Goal: Ask a question

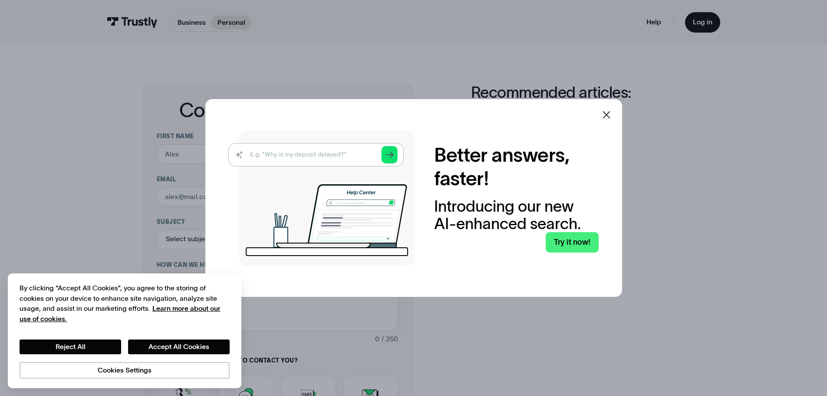
click at [612, 119] on icon at bounding box center [607, 114] width 10 height 10
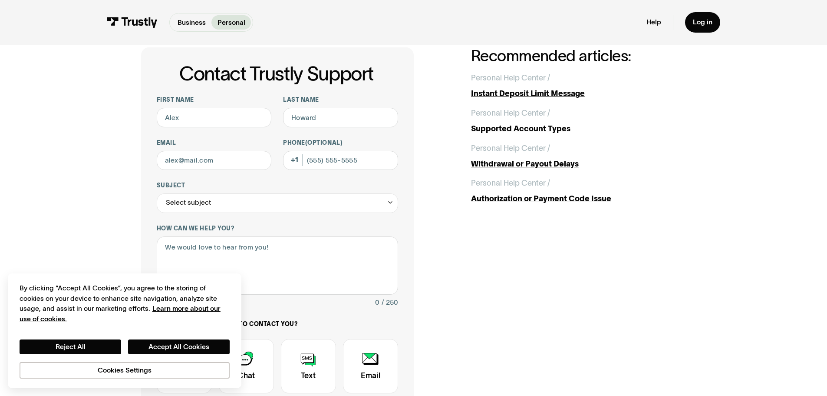
scroll to position [87, 0]
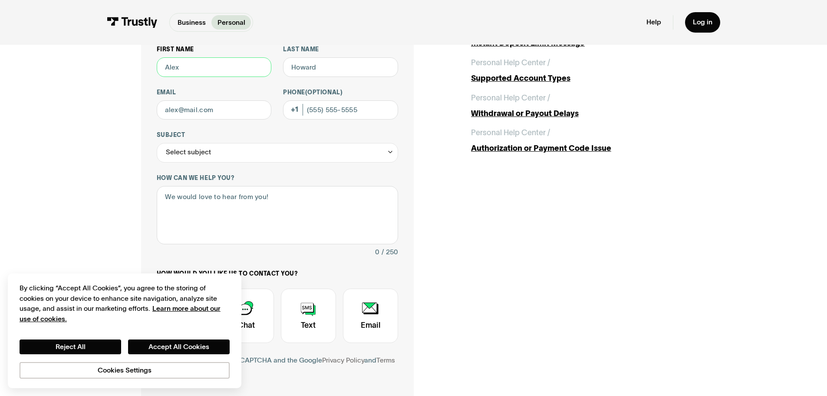
click at [231, 74] on input "First name" at bounding box center [214, 67] width 115 height 20
type input "[PERSON_NAME]"
click at [249, 111] on input "Email" at bounding box center [214, 110] width 115 height 20
type input "[EMAIL_ADDRESS][DOMAIN_NAME]"
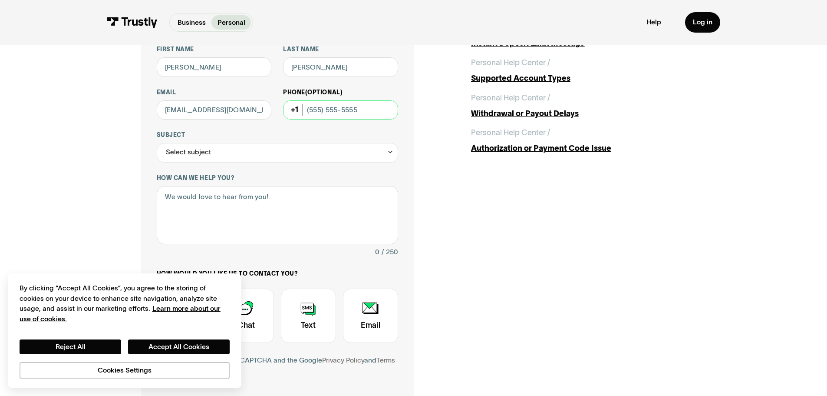
click at [332, 103] on input "Phone (Optional)" at bounding box center [340, 110] width 115 height 20
type input "8434415438"
click at [225, 151] on div "Select subject" at bounding box center [278, 153] width 242 height 20
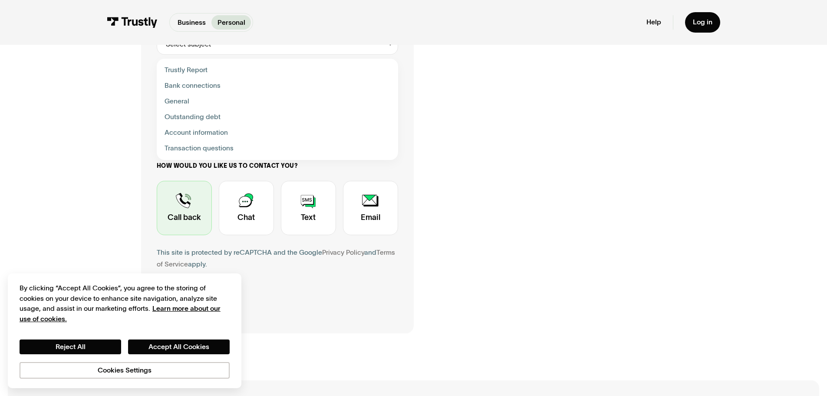
scroll to position [130, 0]
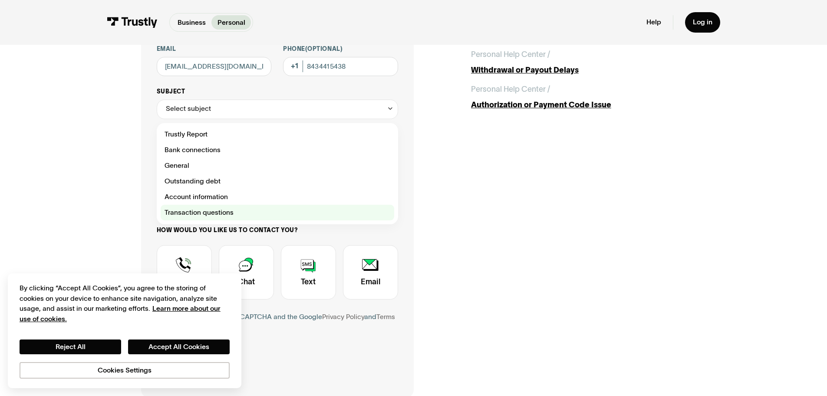
click at [255, 217] on div "Contact Trustly Support" at bounding box center [278, 213] width 234 height 16
click at [216, 216] on div "Contact Trustly Support" at bounding box center [278, 213] width 234 height 16
click at [182, 208] on span "Transaction questions" at bounding box center [199, 213] width 69 height 12
click at [335, 110] on div "Select subject" at bounding box center [278, 109] width 242 height 20
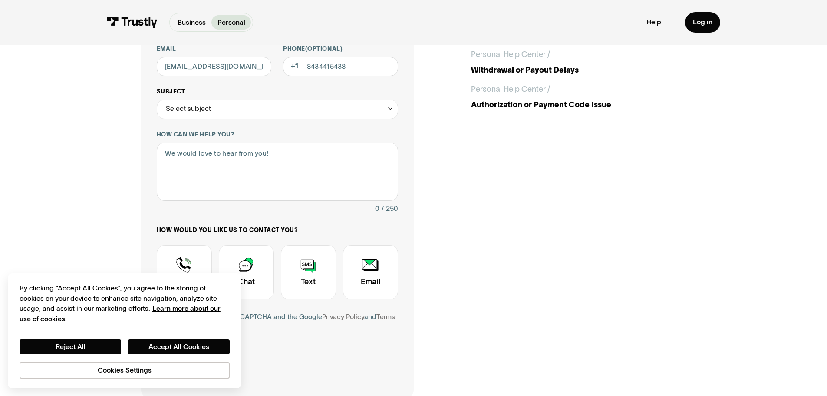
click at [332, 111] on div "Select subject" at bounding box center [278, 109] width 242 height 20
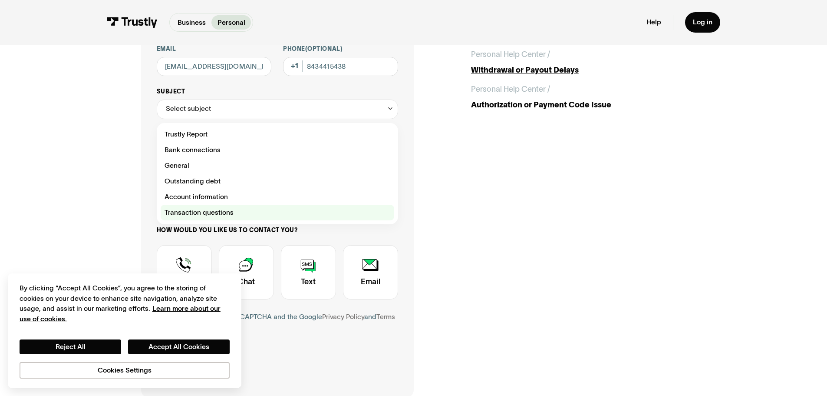
click at [191, 208] on span "Transaction questions" at bounding box center [199, 213] width 69 height 12
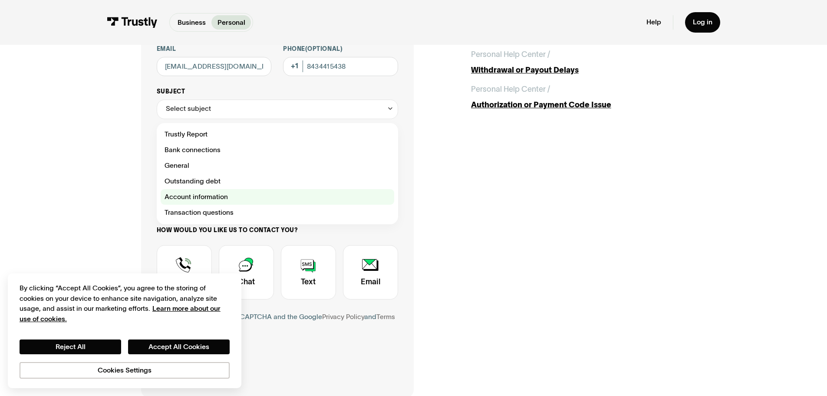
click at [171, 196] on div "Contact Trustly Support" at bounding box center [278, 197] width 234 height 16
click at [183, 117] on div "Select subject" at bounding box center [278, 109] width 242 height 20
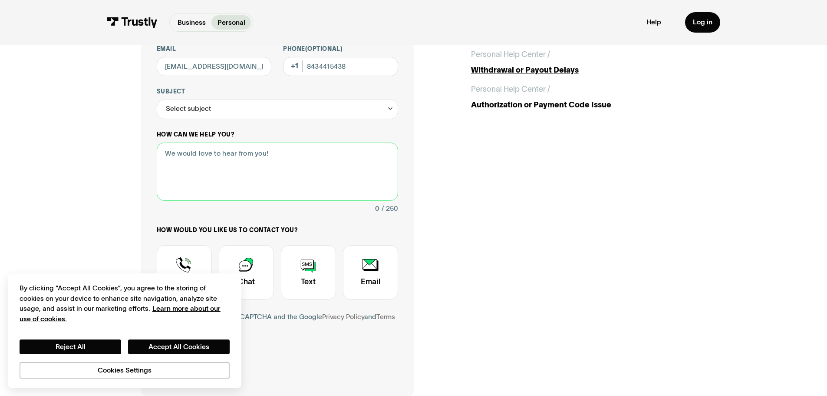
click at [189, 158] on textarea "How can we help you?" at bounding box center [278, 171] width 242 height 59
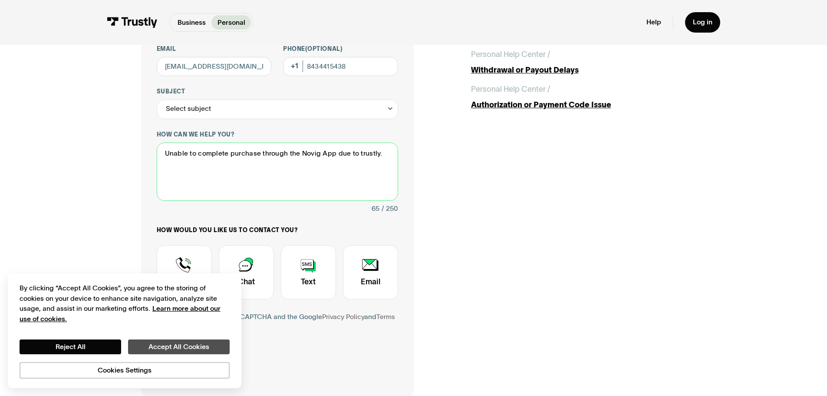
type textarea "Unable to complete purchase through the Novig App due to trustly."
click at [195, 345] on button "Accept All Cookies" at bounding box center [179, 346] width 102 height 15
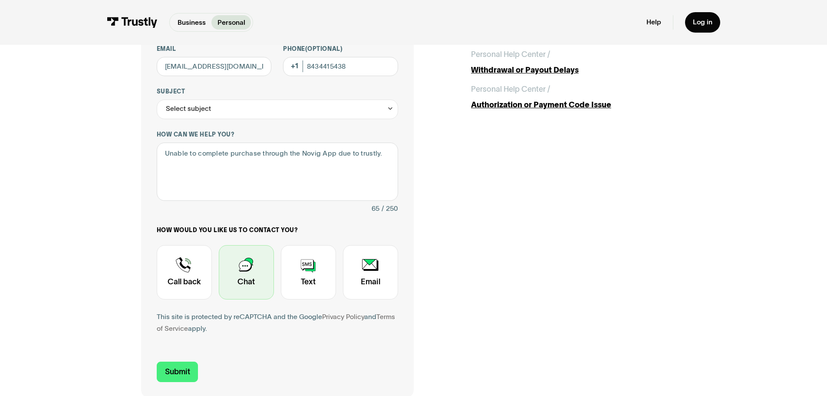
click at [240, 260] on div "Contact Trustly Support" at bounding box center [246, 272] width 55 height 54
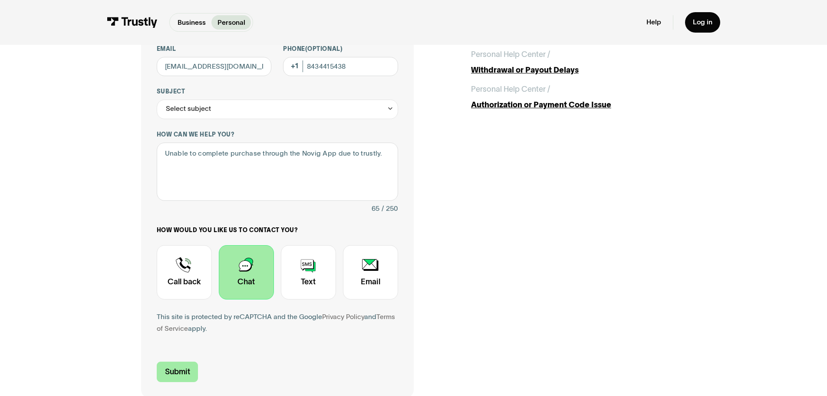
click at [179, 378] on input "Submit" at bounding box center [178, 371] width 42 height 20
click at [260, 106] on div "Select subject" at bounding box center [278, 109] width 242 height 20
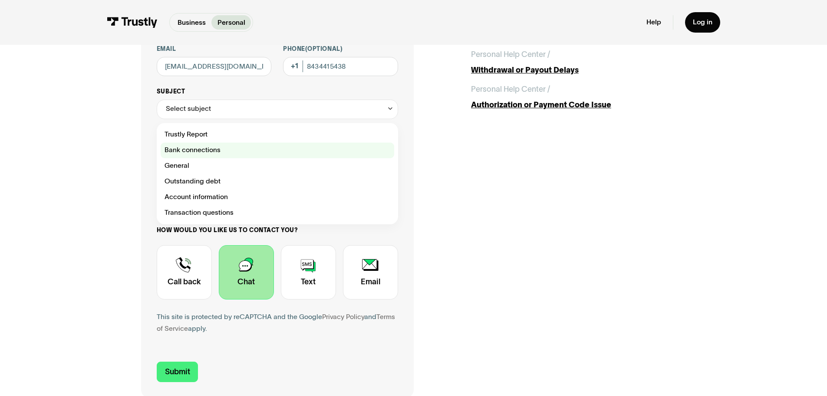
click at [192, 152] on div "Contact Trustly Support" at bounding box center [278, 150] width 234 height 16
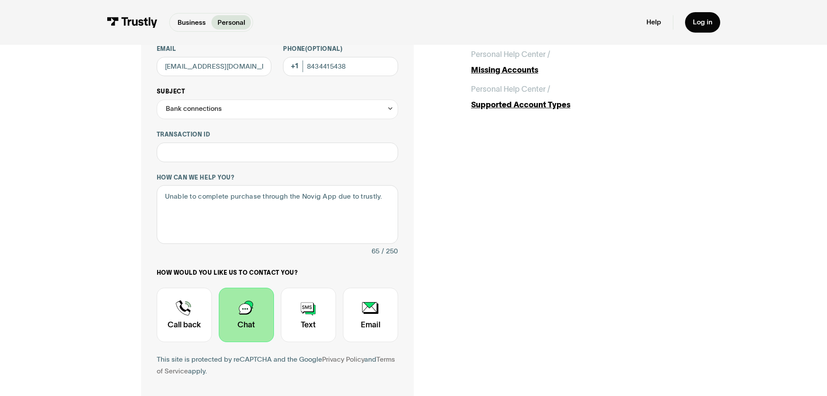
click at [210, 109] on div "Bank connections" at bounding box center [194, 109] width 56 height 12
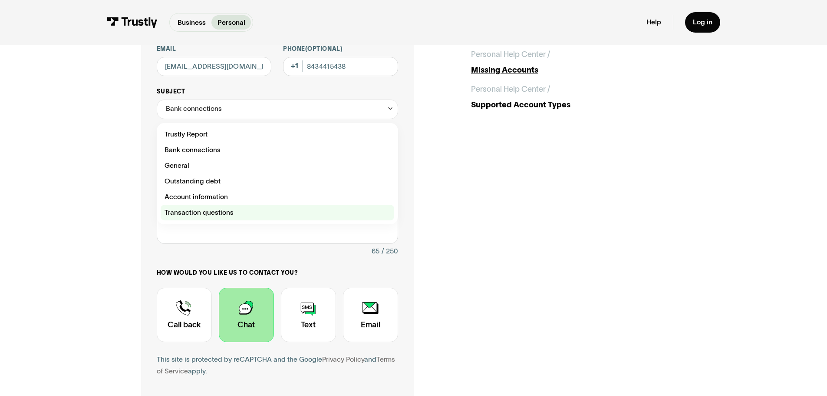
click at [218, 213] on div "Contact Trustly Support" at bounding box center [278, 213] width 234 height 16
type input "**********"
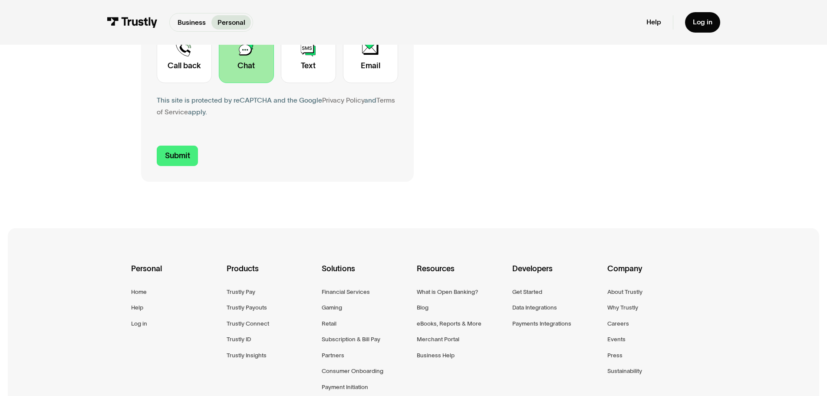
scroll to position [391, 0]
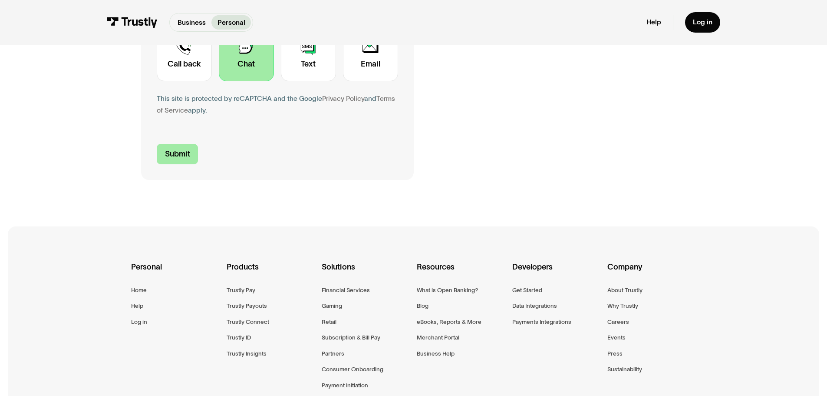
click at [189, 162] on input "Submit" at bounding box center [178, 154] width 42 height 20
type input "[PHONE_NUMBER]"
click at [172, 159] on input "Submit" at bounding box center [178, 154] width 42 height 20
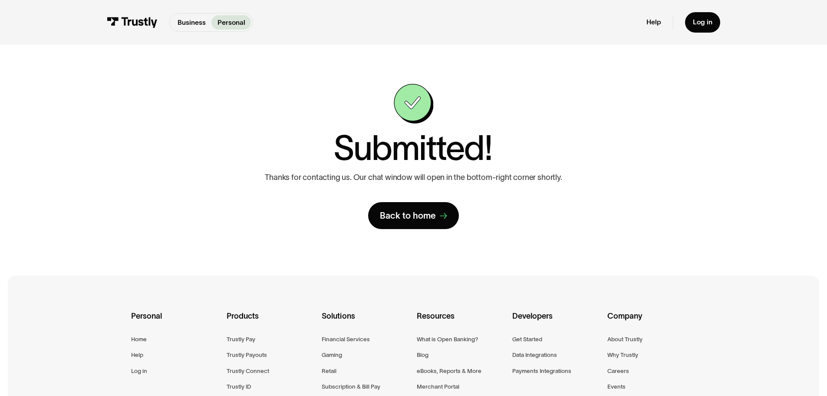
scroll to position [189, 0]
